Goal: Check status: Check status

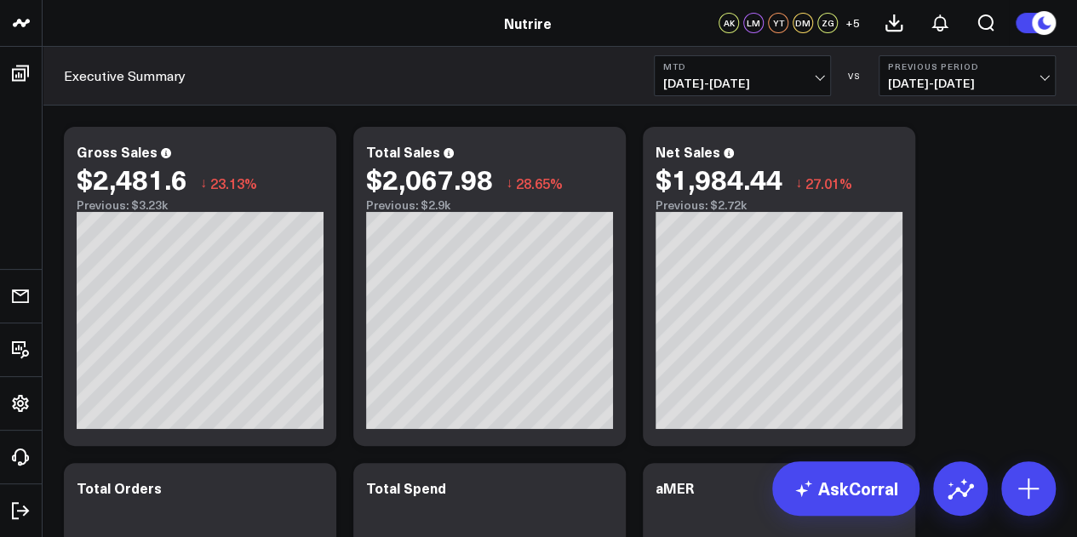
click at [817, 79] on span "[DATE] - [DATE]" at bounding box center [742, 84] width 158 height 14
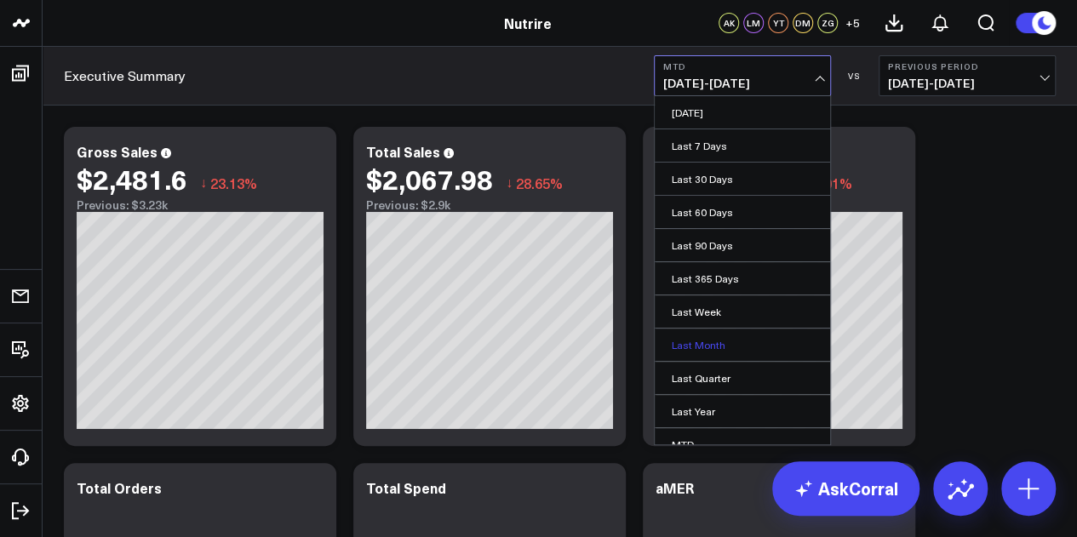
scroll to position [111, 0]
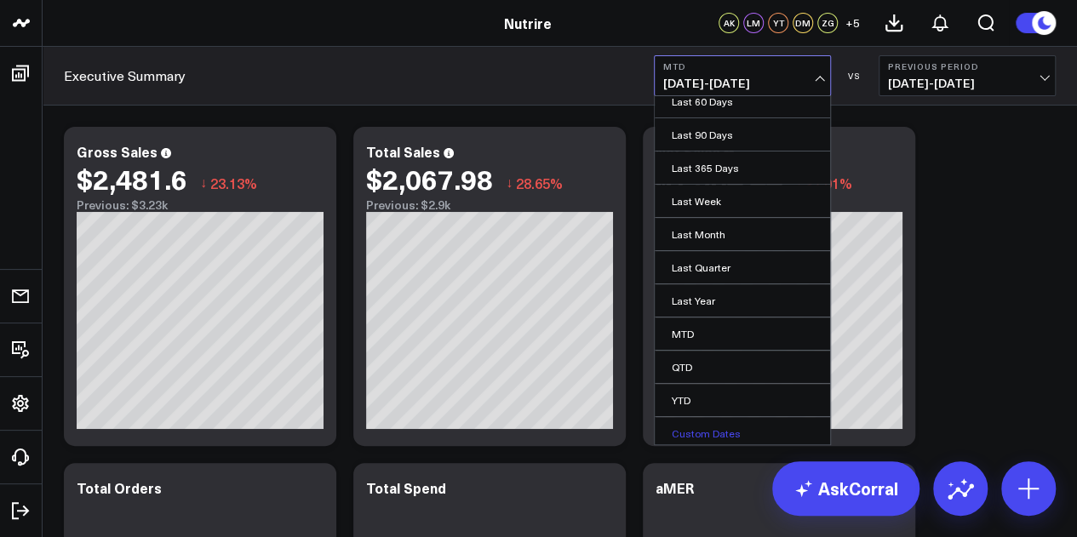
click at [737, 422] on link "Custom Dates" at bounding box center [742, 433] width 175 height 32
select select "8"
select select "2025"
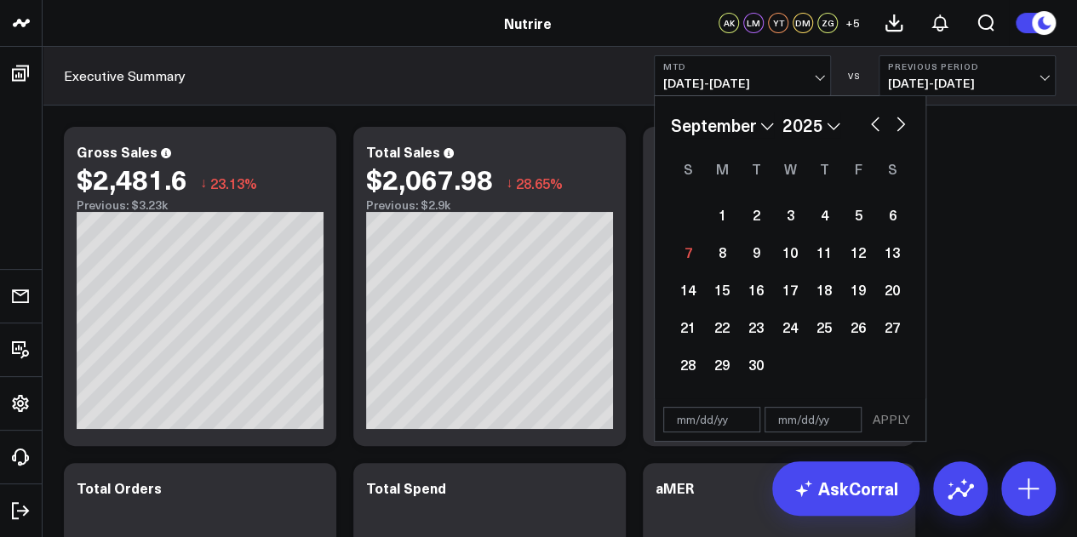
click at [765, 132] on select "January February March April May June July August September October November De…" at bounding box center [722, 125] width 103 height 26
select select "2"
select select "2025"
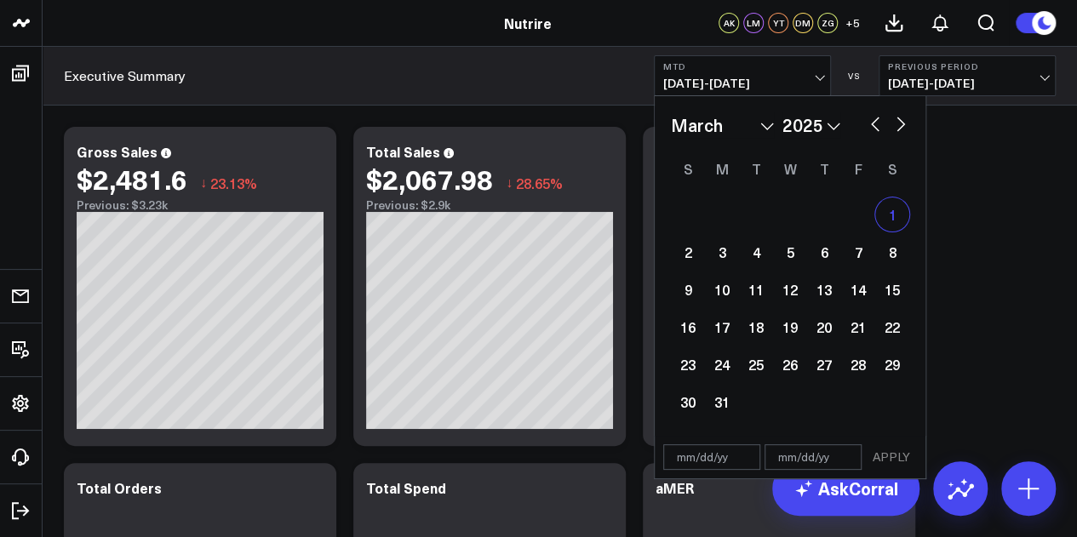
click at [898, 209] on div "1" at bounding box center [893, 215] width 34 height 34
type input "[DATE]"
select select "2"
select select "2025"
click at [894, 131] on button "button" at bounding box center [901, 122] width 17 height 20
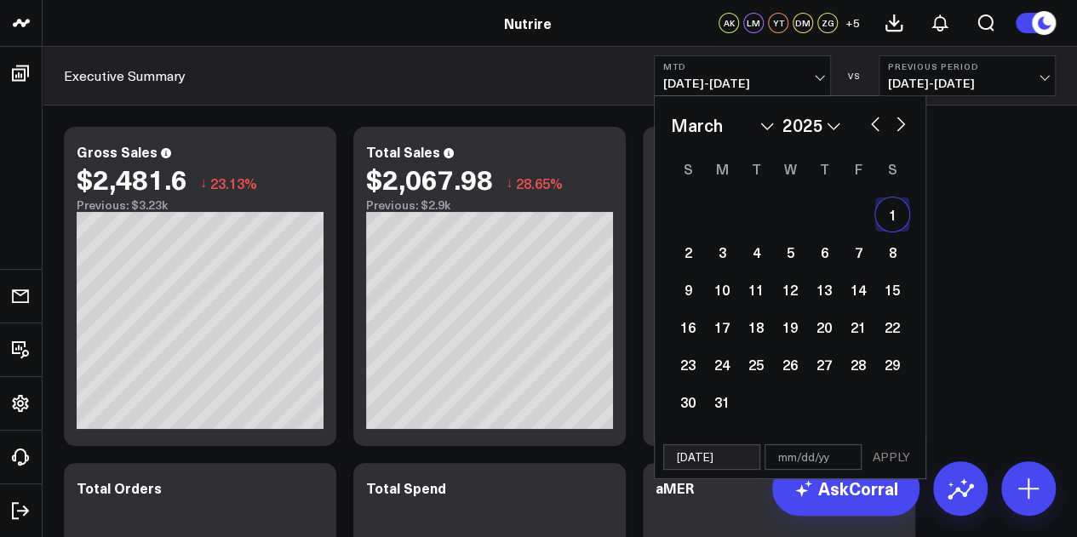
select select "3"
select select "2025"
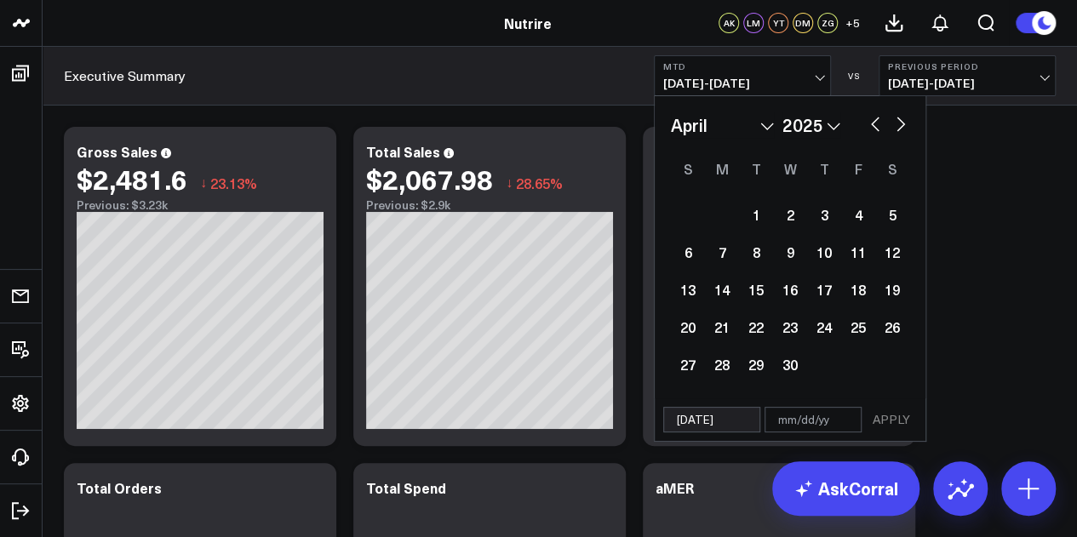
click at [894, 130] on button "button" at bounding box center [901, 122] width 17 height 20
select select "4"
select select "2025"
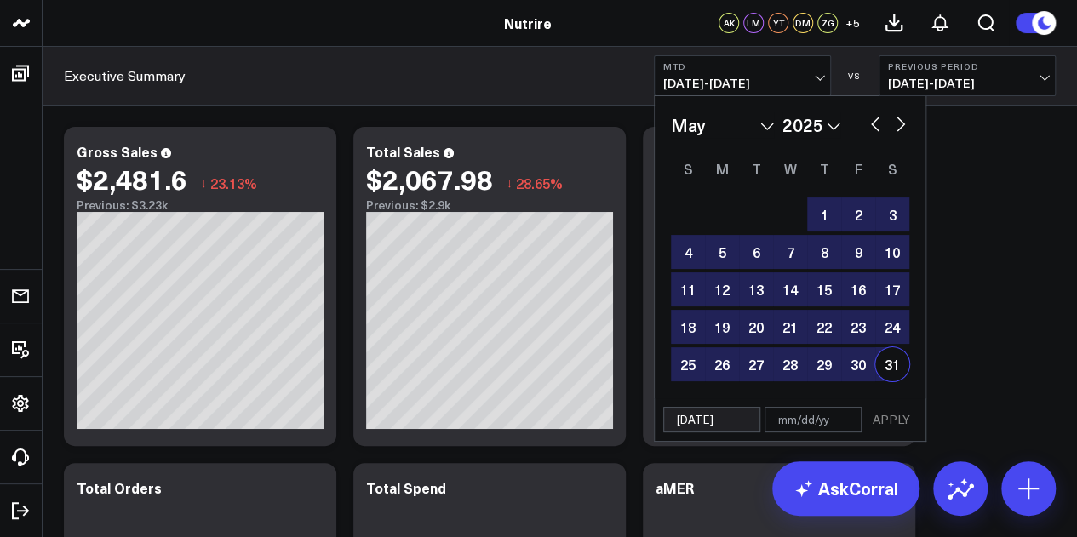
click at [893, 365] on div "31" at bounding box center [893, 364] width 34 height 34
type input "[DATE]"
select select "4"
select select "2025"
click at [897, 420] on button "APPLY" at bounding box center [891, 420] width 51 height 26
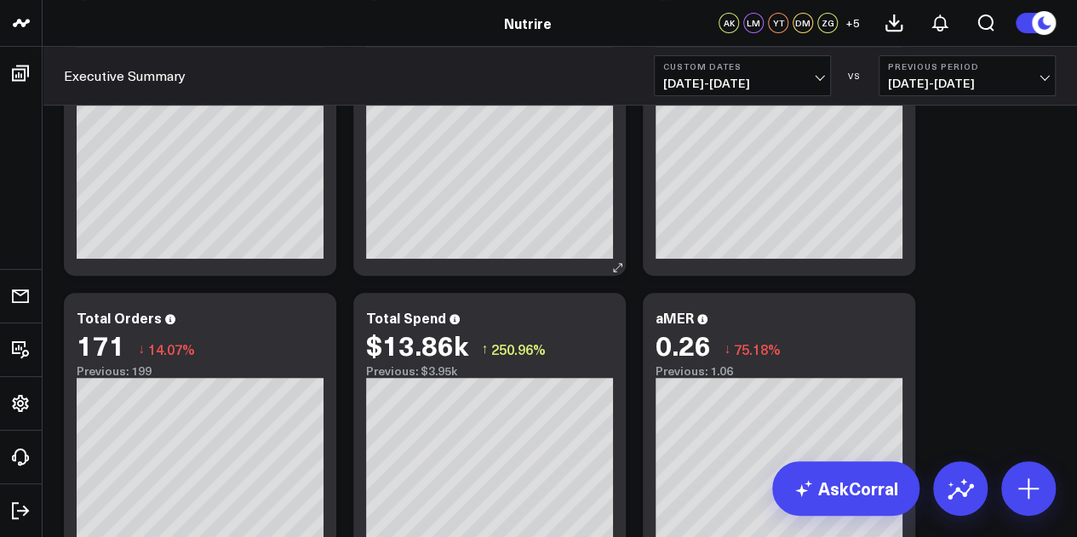
scroll to position [85, 0]
